Goal: Task Accomplishment & Management: Manage account settings

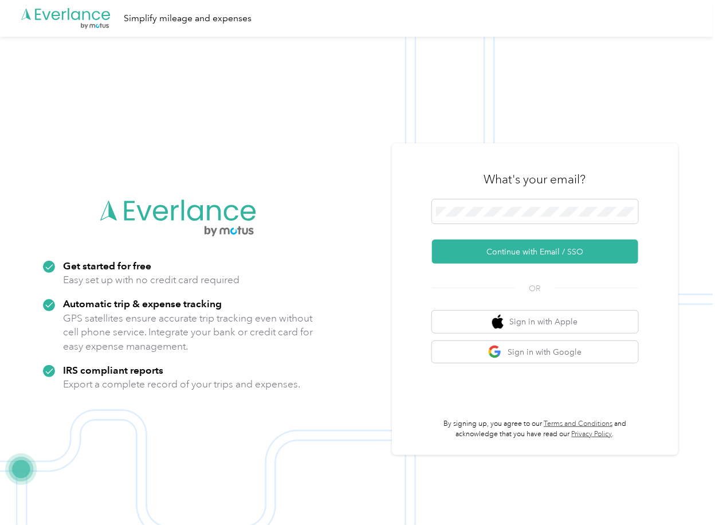
drag, startPoint x: 471, startPoint y: 241, endPoint x: 170, endPoint y: 338, distance: 316.0
click at [471, 243] on button "Continue with Email / SSO" at bounding box center [535, 252] width 206 height 24
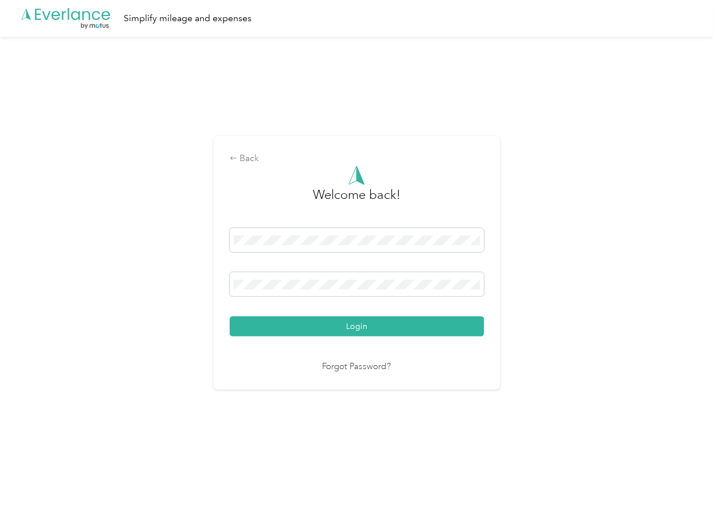
click at [275, 320] on button "Login" at bounding box center [357, 326] width 255 height 20
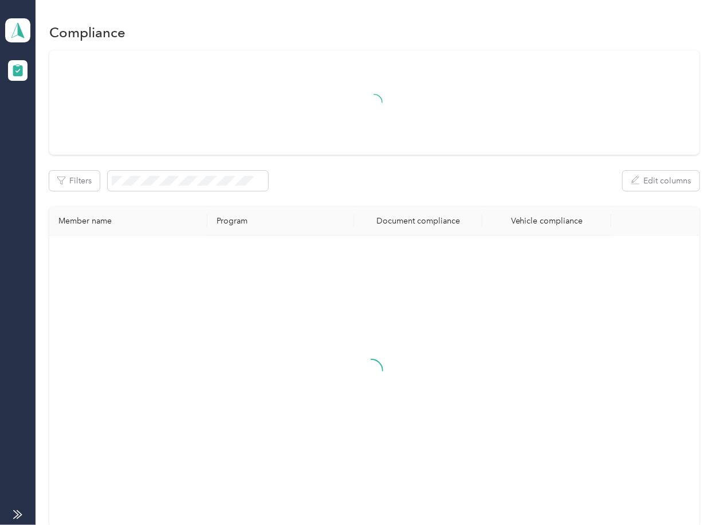
click at [425, 174] on div "Filters Edit columns" at bounding box center [374, 181] width 650 height 20
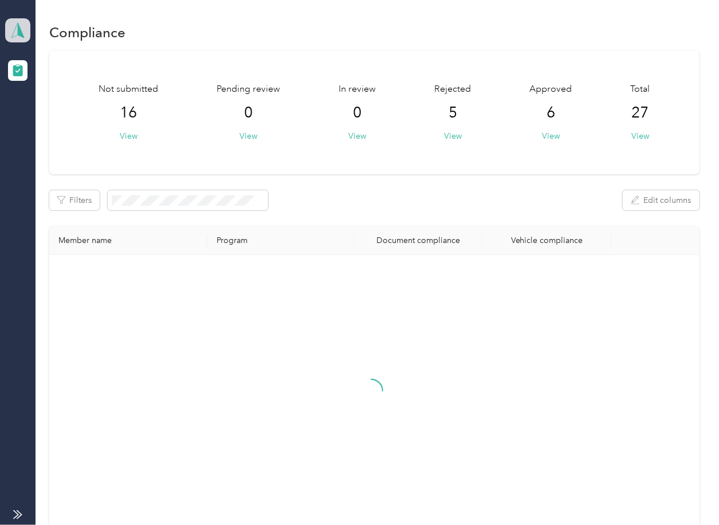
click at [11, 25] on icon at bounding box center [17, 30] width 17 height 16
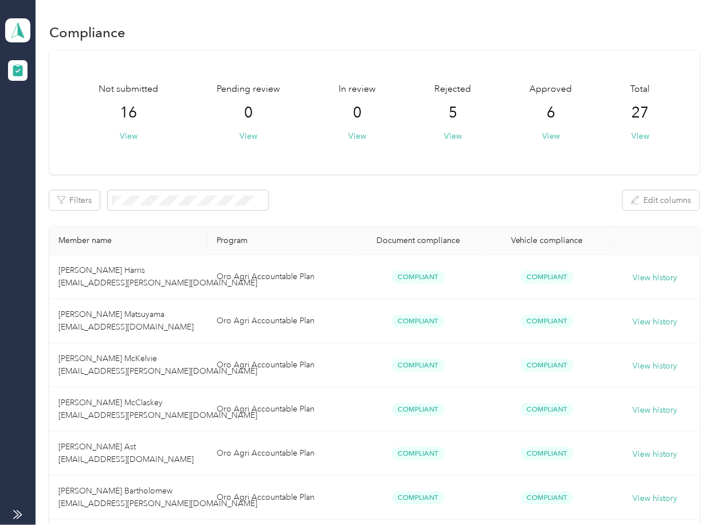
click at [48, 118] on div "Log out" at bounding box center [37, 120] width 44 height 12
